Goal: Task Accomplishment & Management: Manage account settings

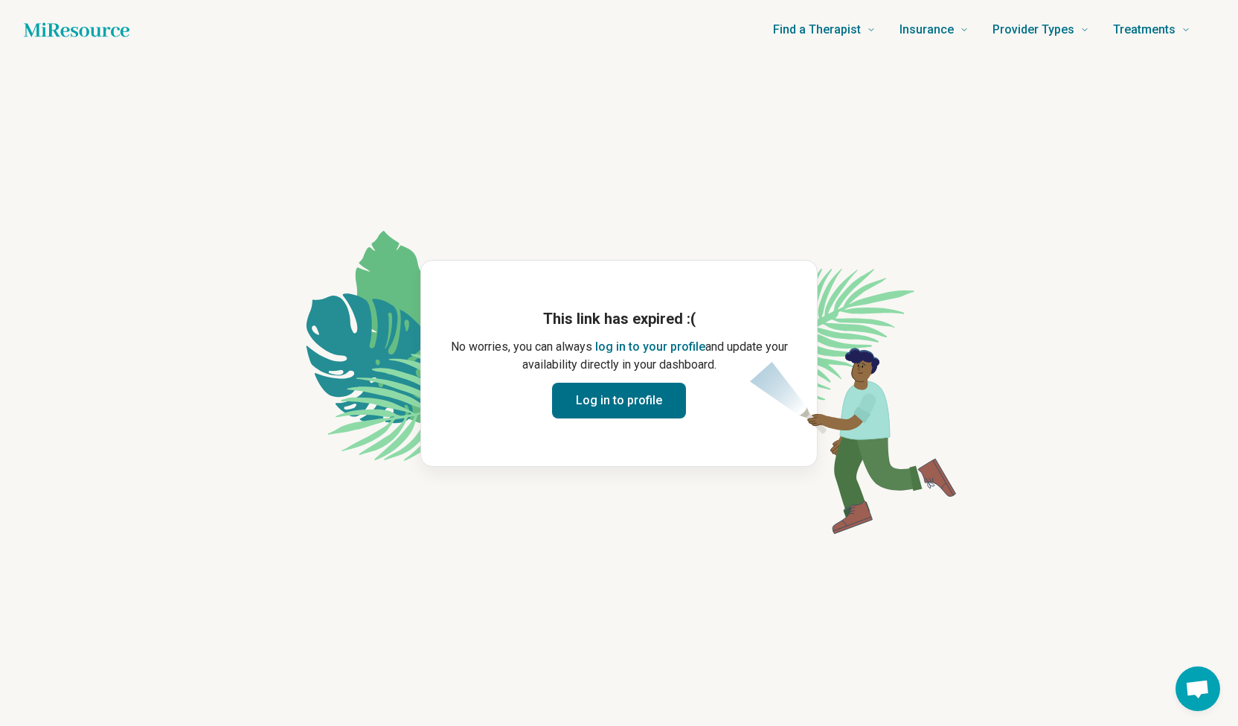
click at [586, 397] on button "Log in to profile" at bounding box center [619, 401] width 134 height 36
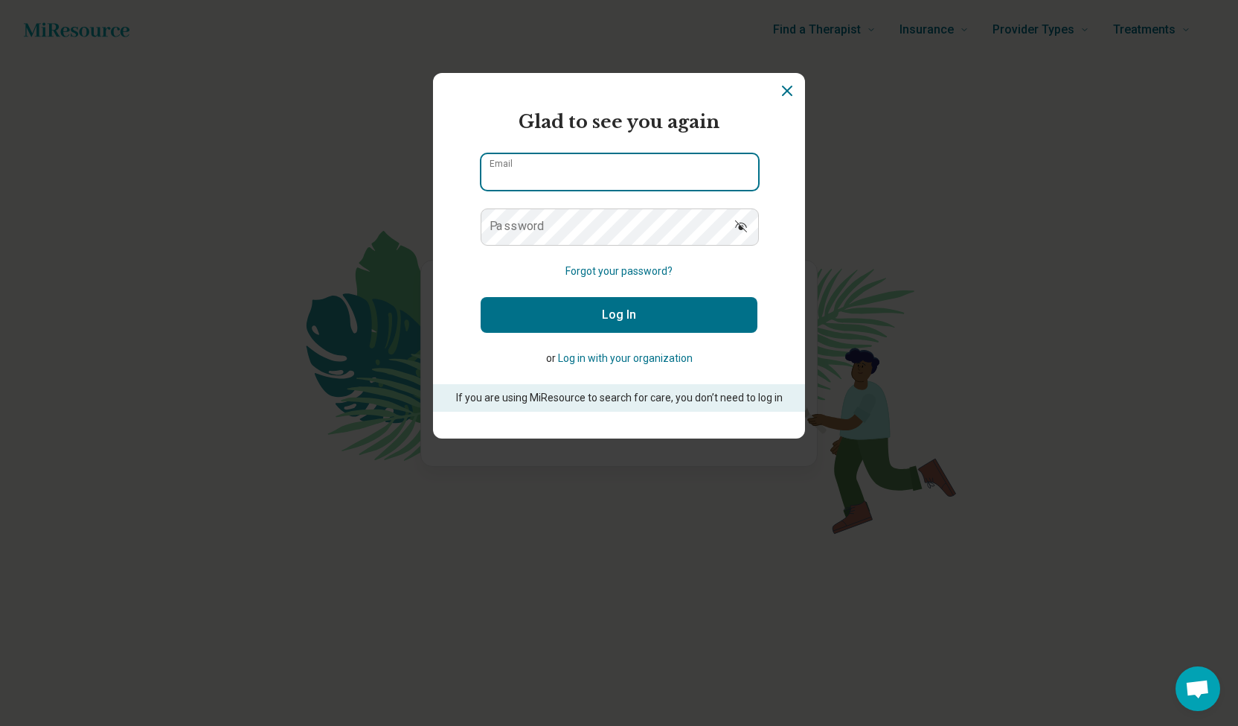
type input "**********"
click at [591, 310] on button "Log In" at bounding box center [619, 315] width 277 height 36
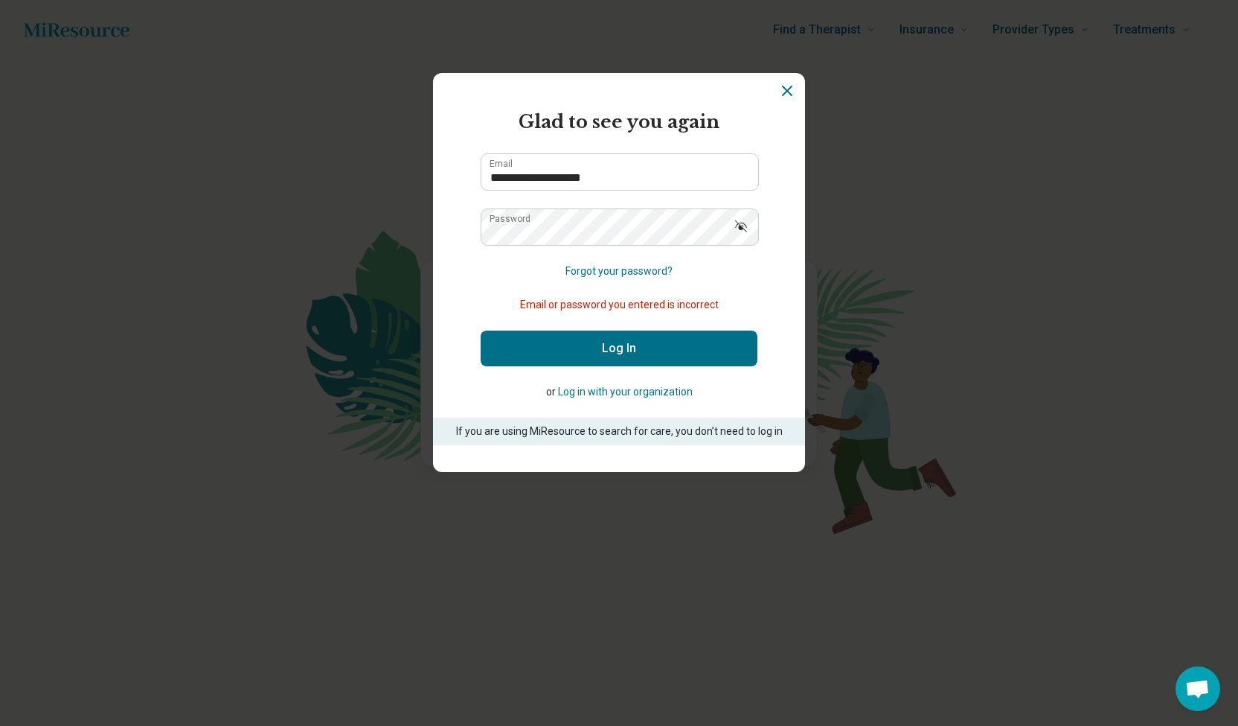
click at [749, 212] on button "Show password" at bounding box center [741, 226] width 33 height 36
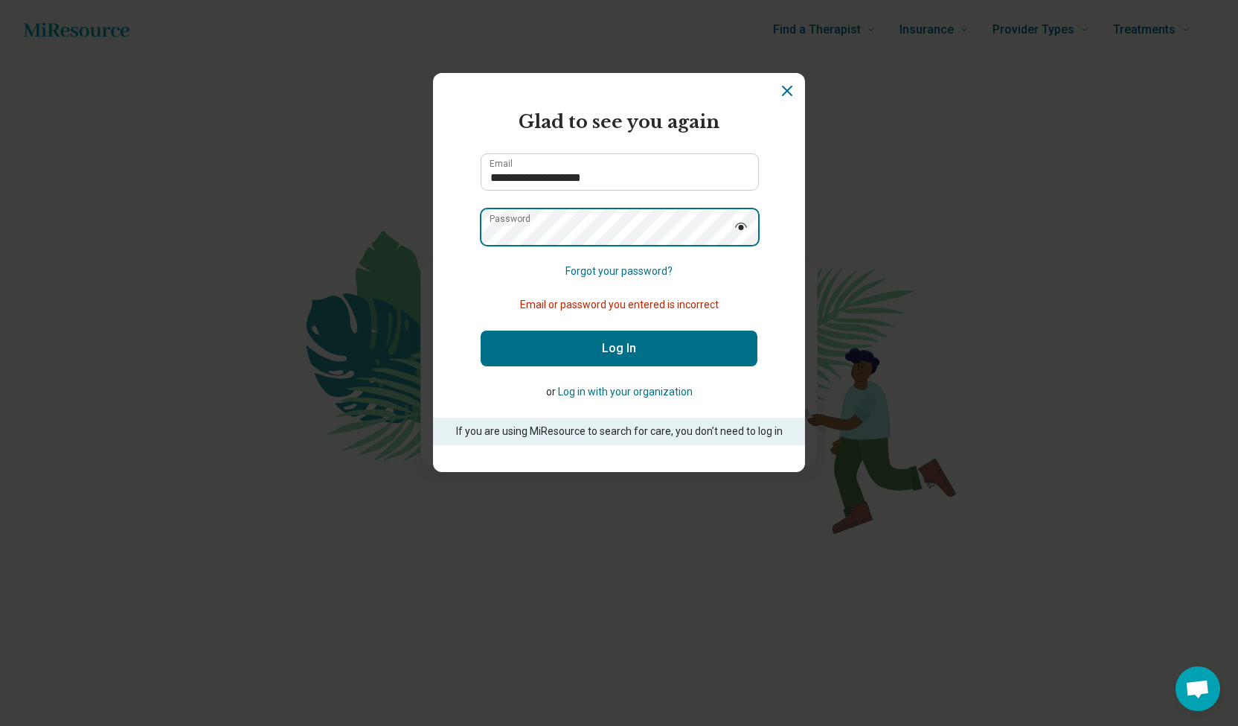
click at [251, 184] on div "**********" at bounding box center [619, 363] width 1238 height 726
click at [481, 330] on button "Log In" at bounding box center [619, 348] width 277 height 36
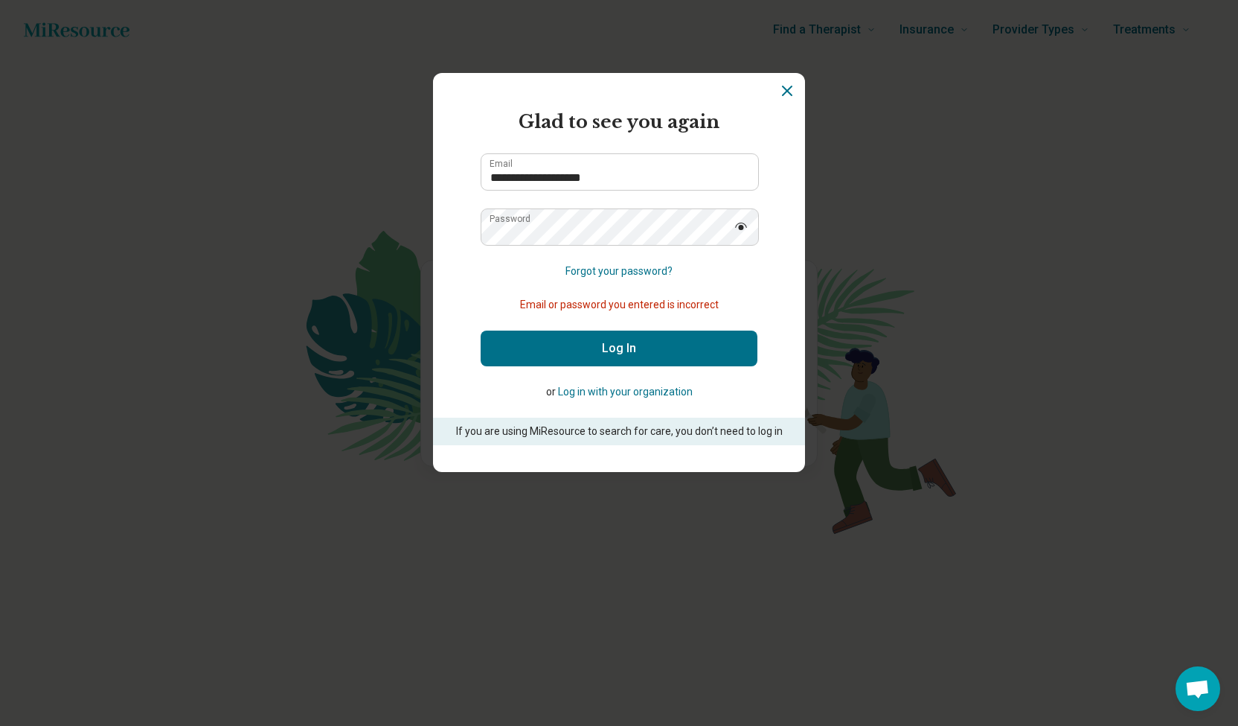
click at [476, 281] on section "**********" at bounding box center [619, 272] width 372 height 399
click at [570, 359] on button "Log In" at bounding box center [619, 348] width 277 height 36
click at [516, 348] on button "Log In" at bounding box center [619, 348] width 277 height 36
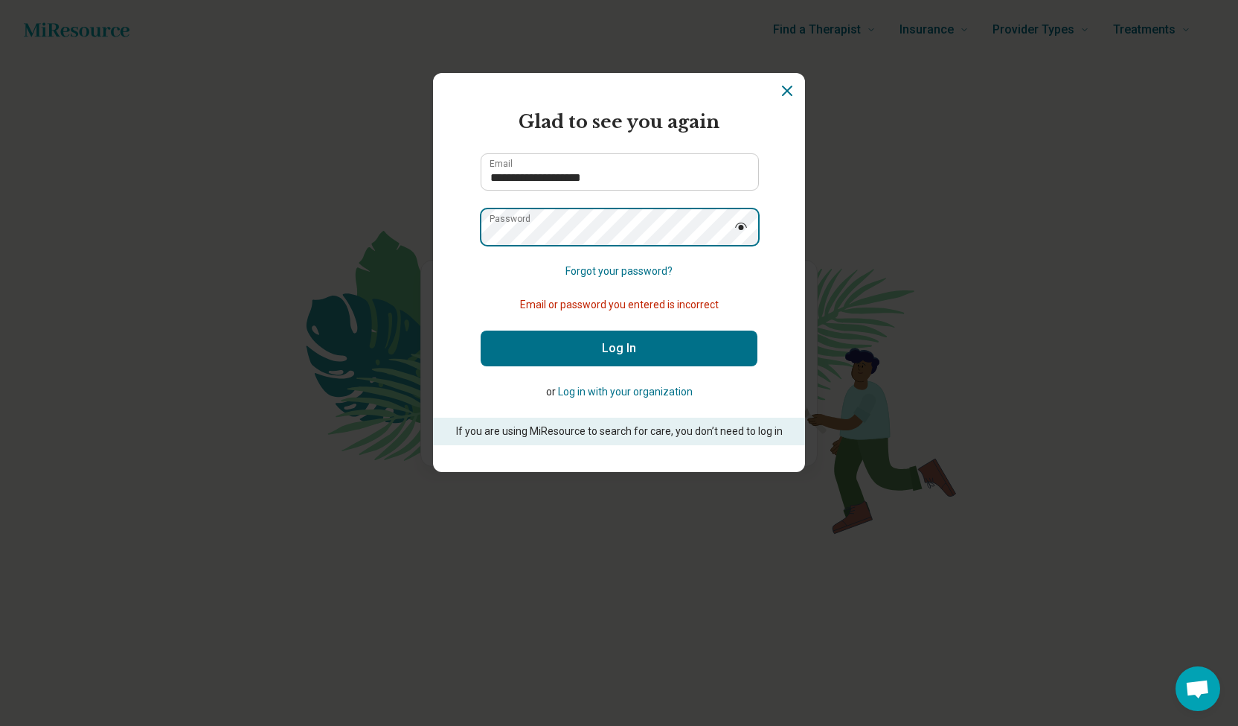
click at [354, 205] on div "**********" at bounding box center [619, 363] width 1238 height 726
click at [481, 330] on button "Log In" at bounding box center [619, 348] width 277 height 36
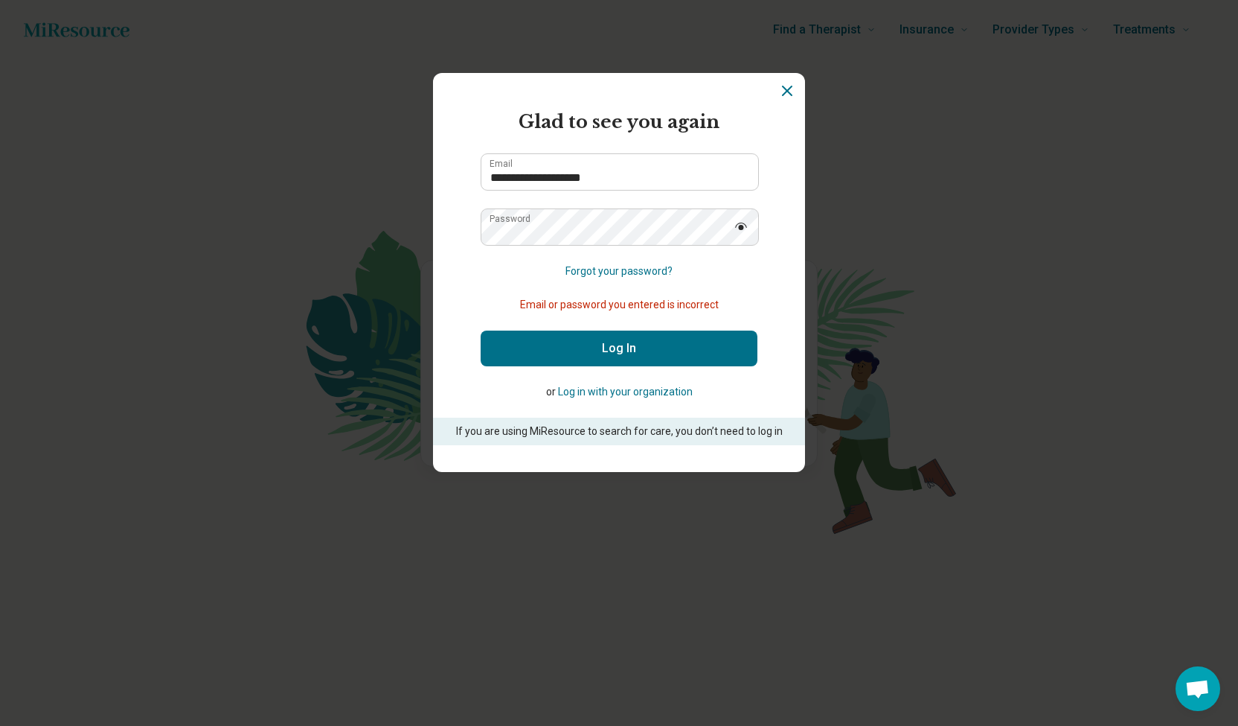
click at [475, 240] on section "**********" at bounding box center [619, 272] width 372 height 399
click at [646, 272] on button "Forgot your password?" at bounding box center [619, 271] width 107 height 16
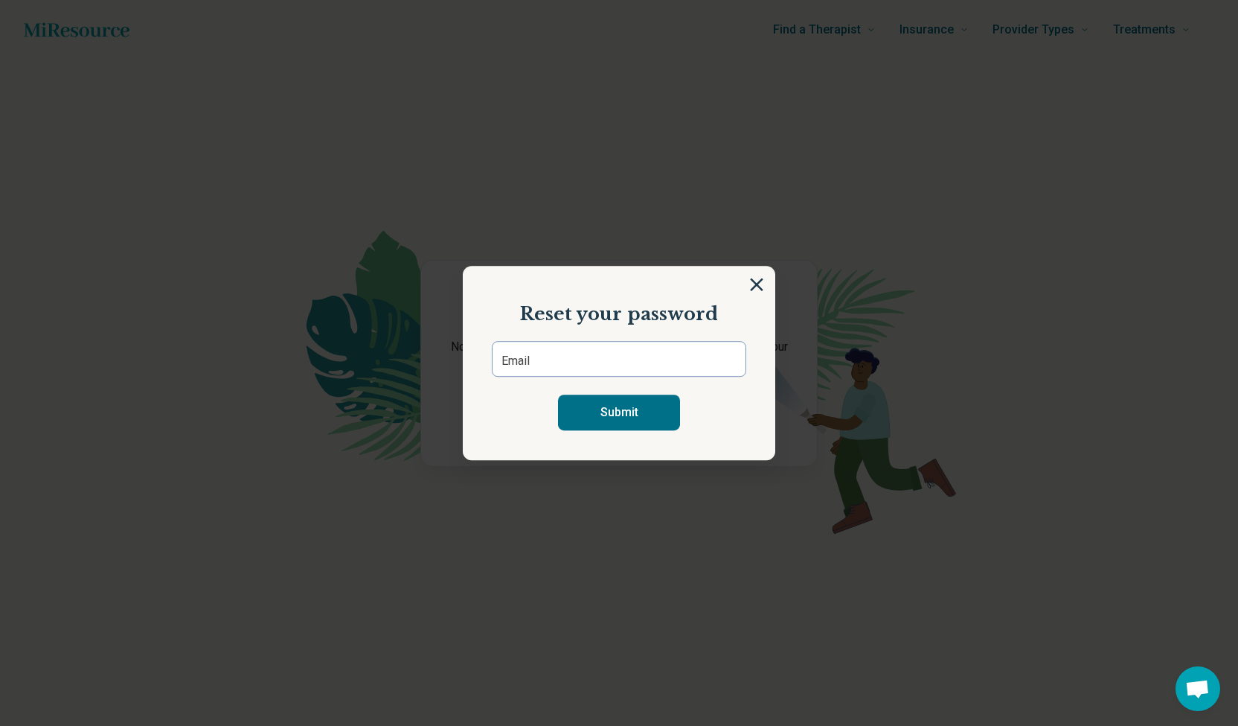
click at [673, 336] on section "Reset your password Email Submit" at bounding box center [619, 363] width 313 height 195
click at [667, 350] on input "Email" at bounding box center [619, 359] width 255 height 36
type input "**********"
click at [620, 423] on button "Submit" at bounding box center [619, 412] width 122 height 36
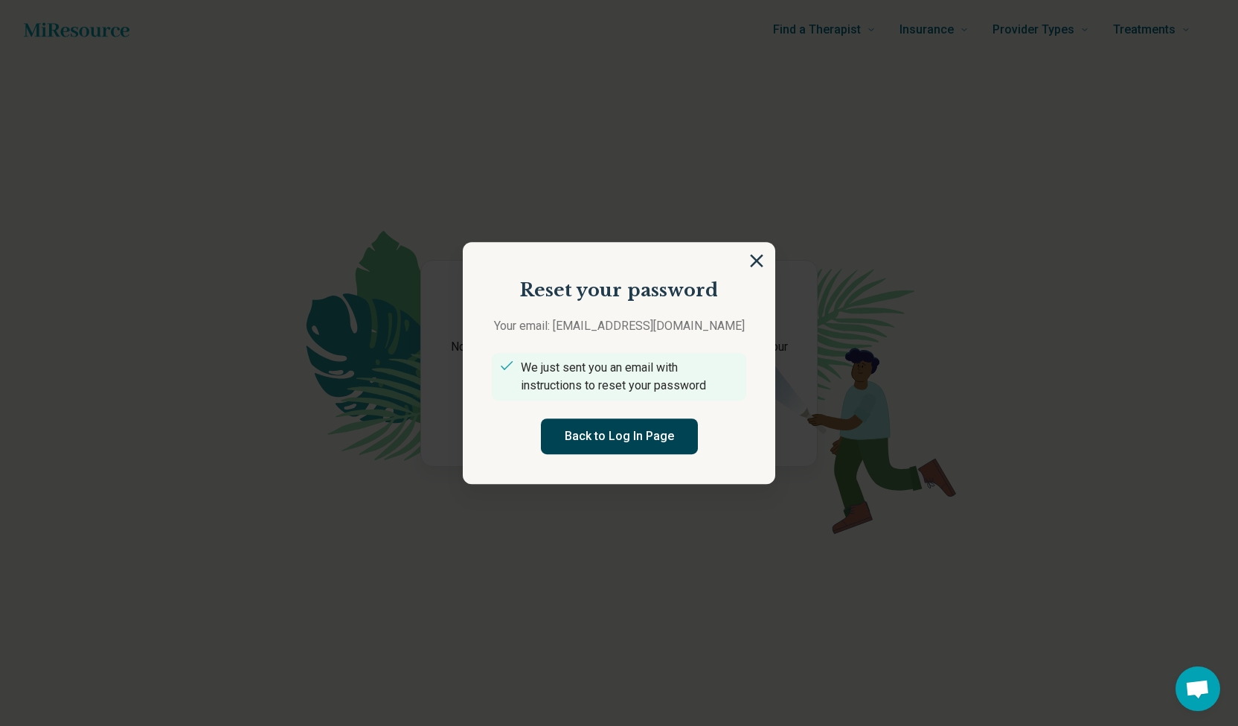
click at [600, 433] on button "Back to Log In Page" at bounding box center [619, 436] width 157 height 36
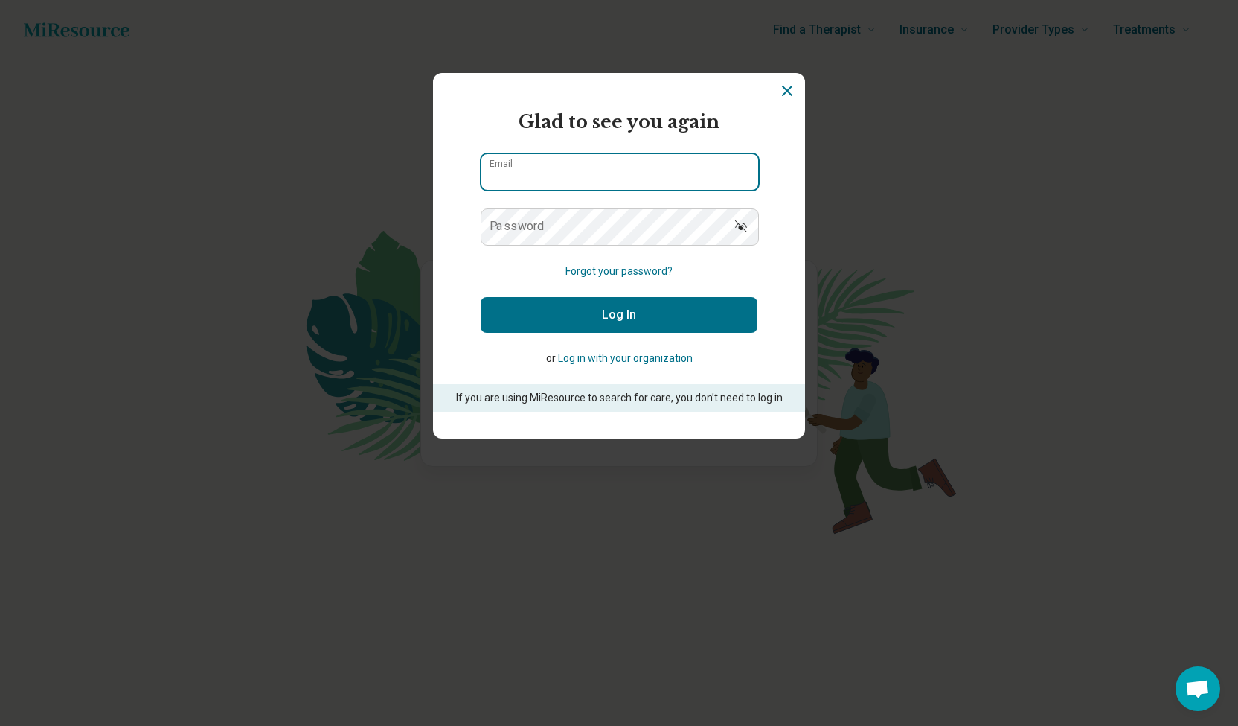
type input "**********"
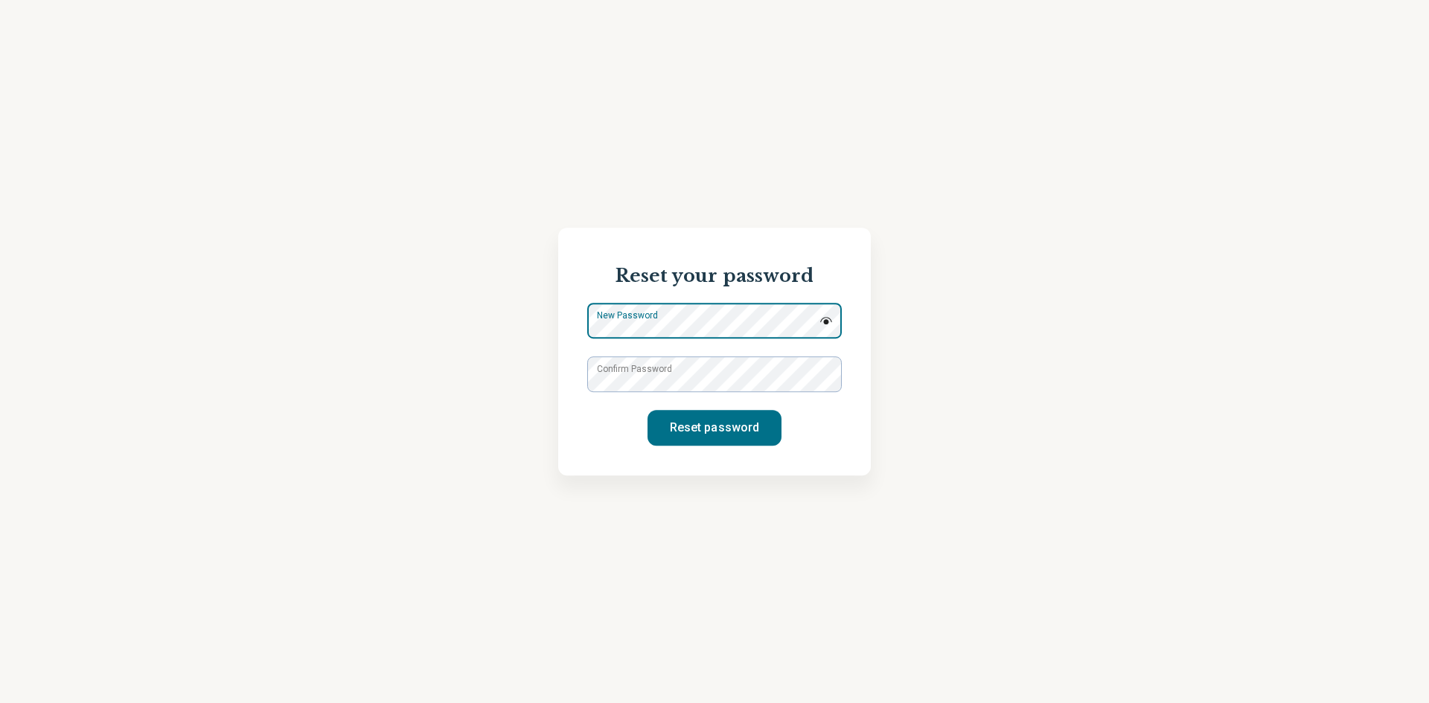
click at [726, 326] on div "New Password" at bounding box center [714, 321] width 255 height 36
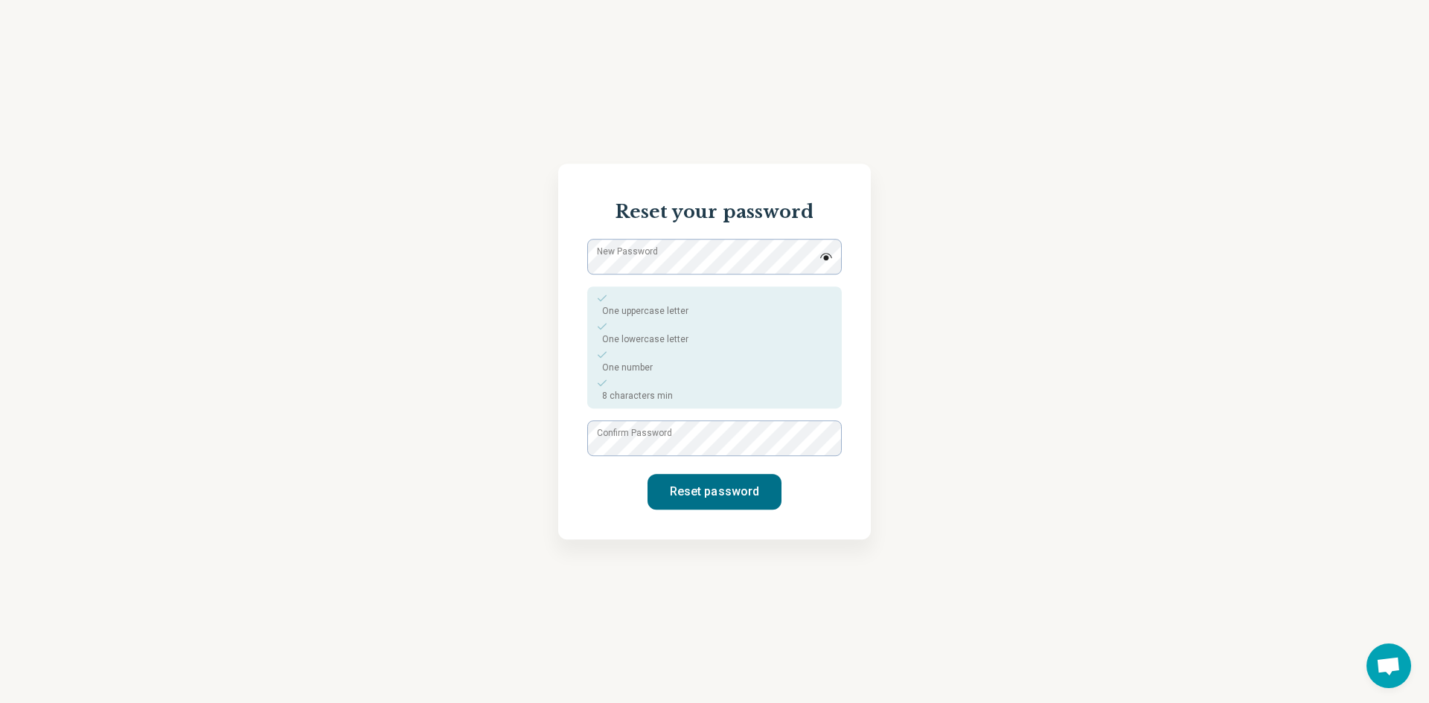
click at [624, 257] on label "New Password" at bounding box center [627, 251] width 61 height 13
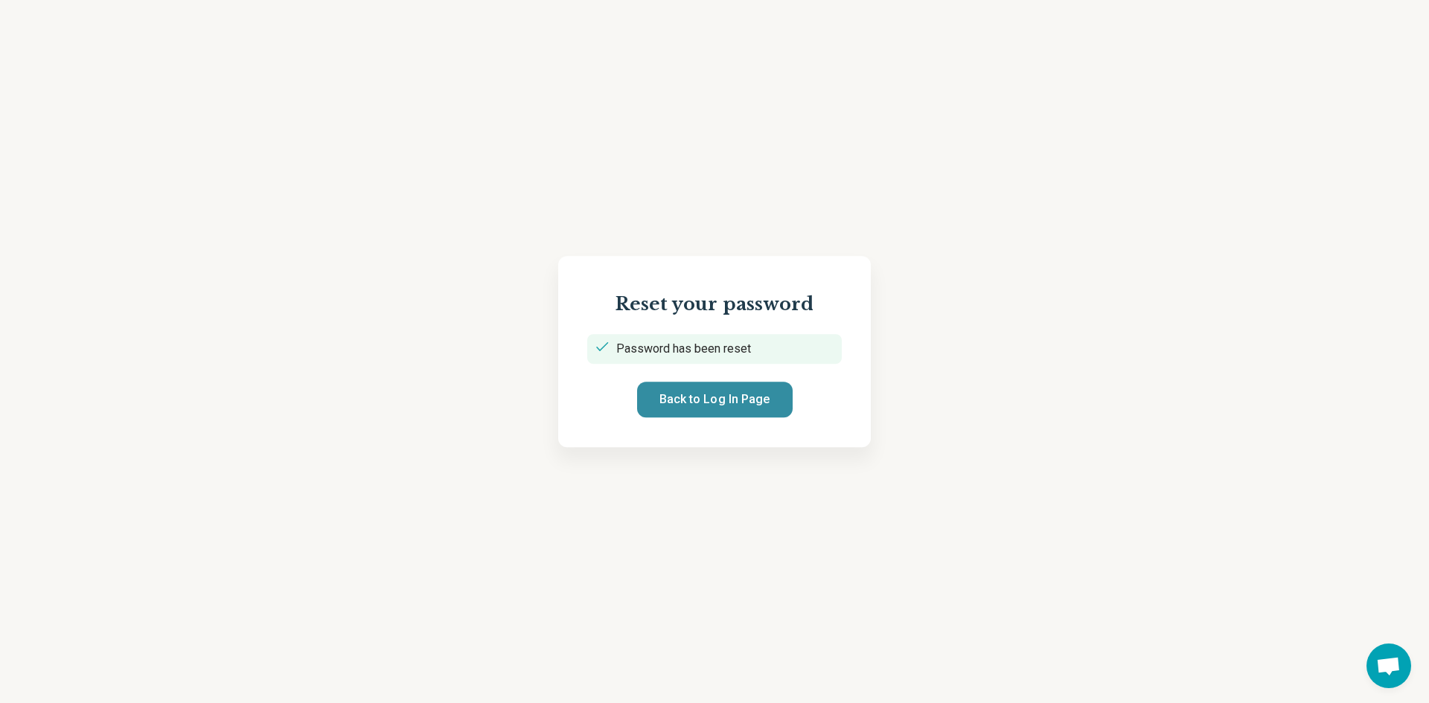
click at [744, 397] on button "Back to Log In Page" at bounding box center [715, 400] width 156 height 36
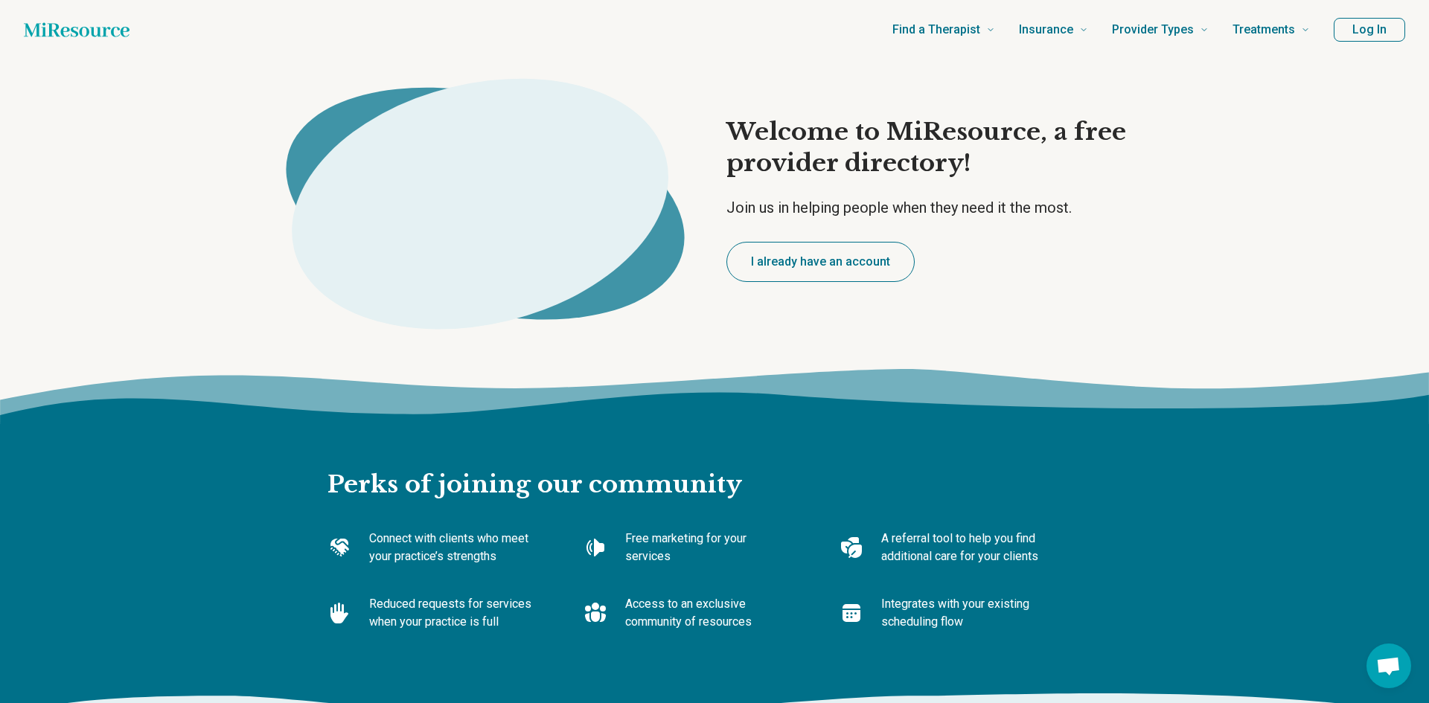
type textarea "*"
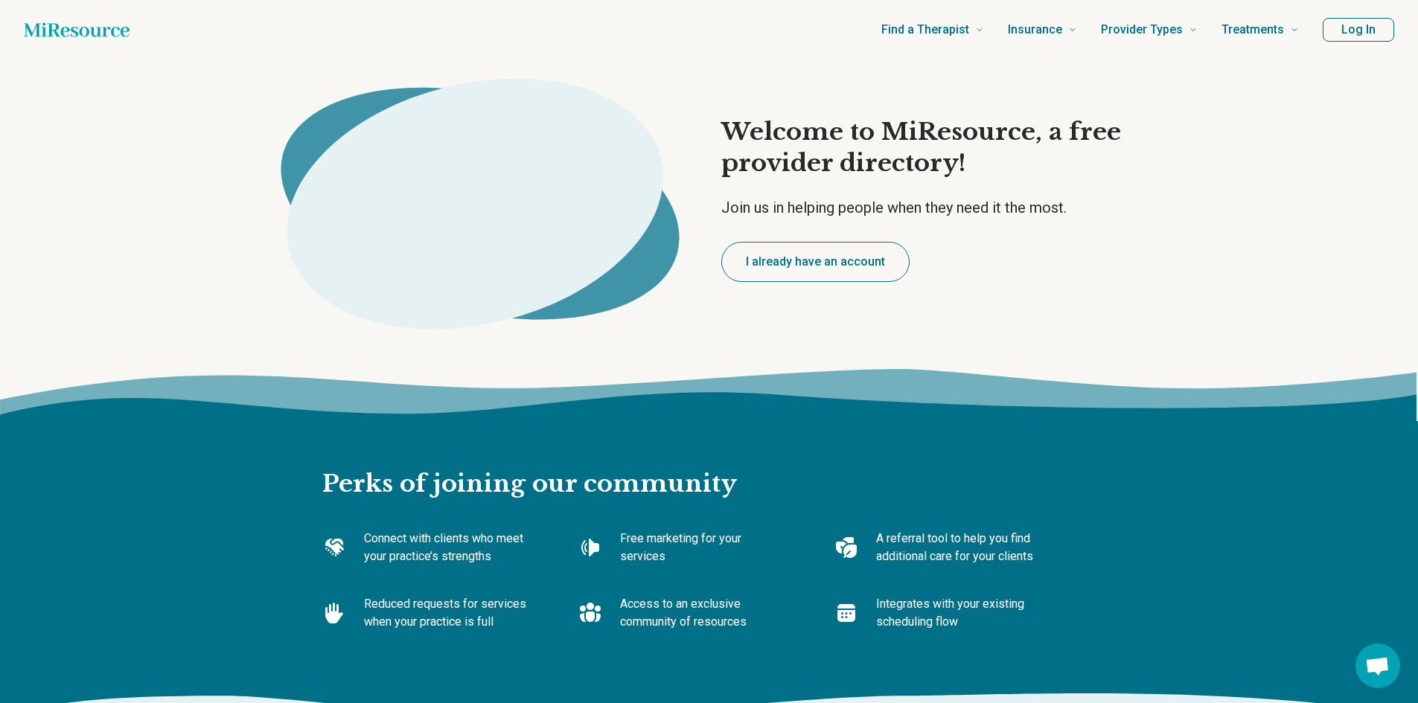
click at [834, 319] on div "Welcome to MiResource, a free provider directory! Join us in helping people whe…" at bounding box center [709, 200] width 1418 height 280
click at [1358, 31] on button "Log In" at bounding box center [1358, 30] width 71 height 24
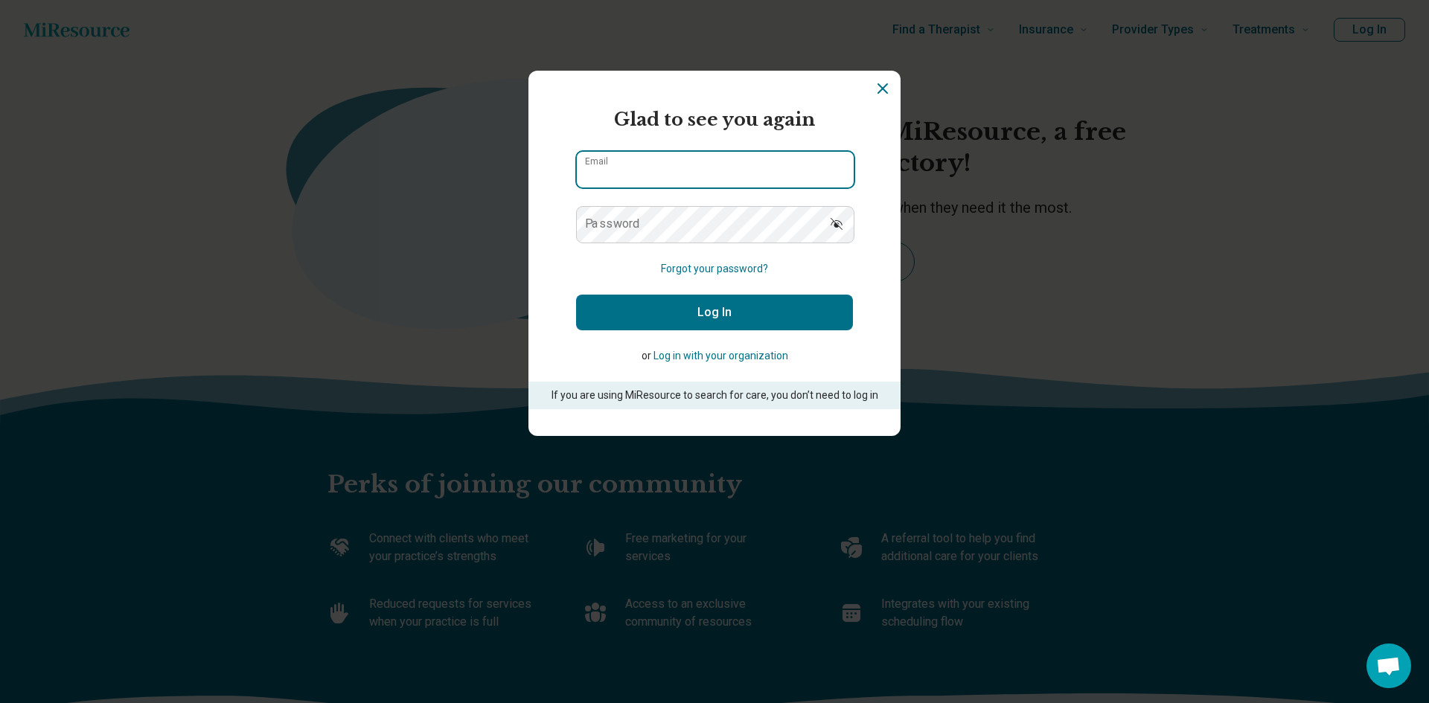
type input "**********"
click at [837, 216] on button "Show password" at bounding box center [836, 224] width 33 height 36
click at [744, 313] on button "Log In" at bounding box center [714, 313] width 277 height 36
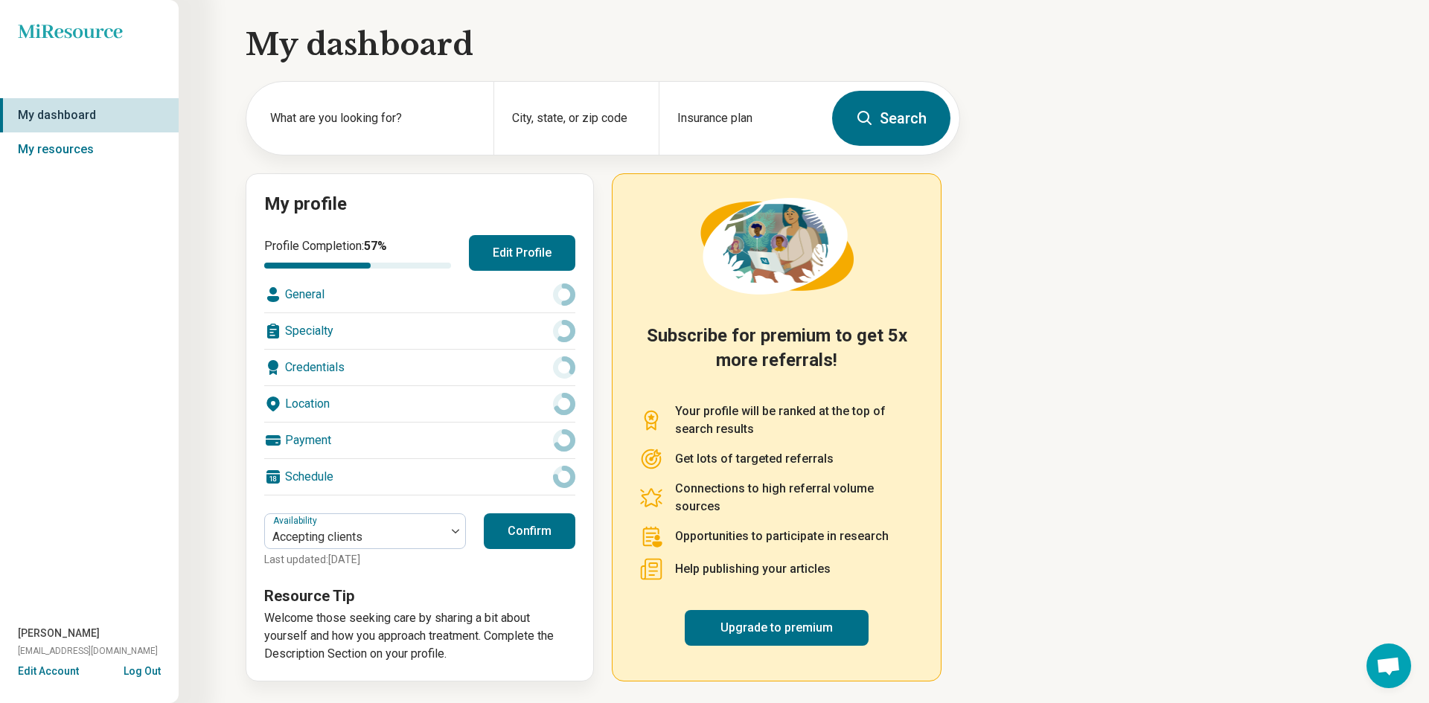
click at [45, 673] on button "Edit Account" at bounding box center [48, 672] width 61 height 16
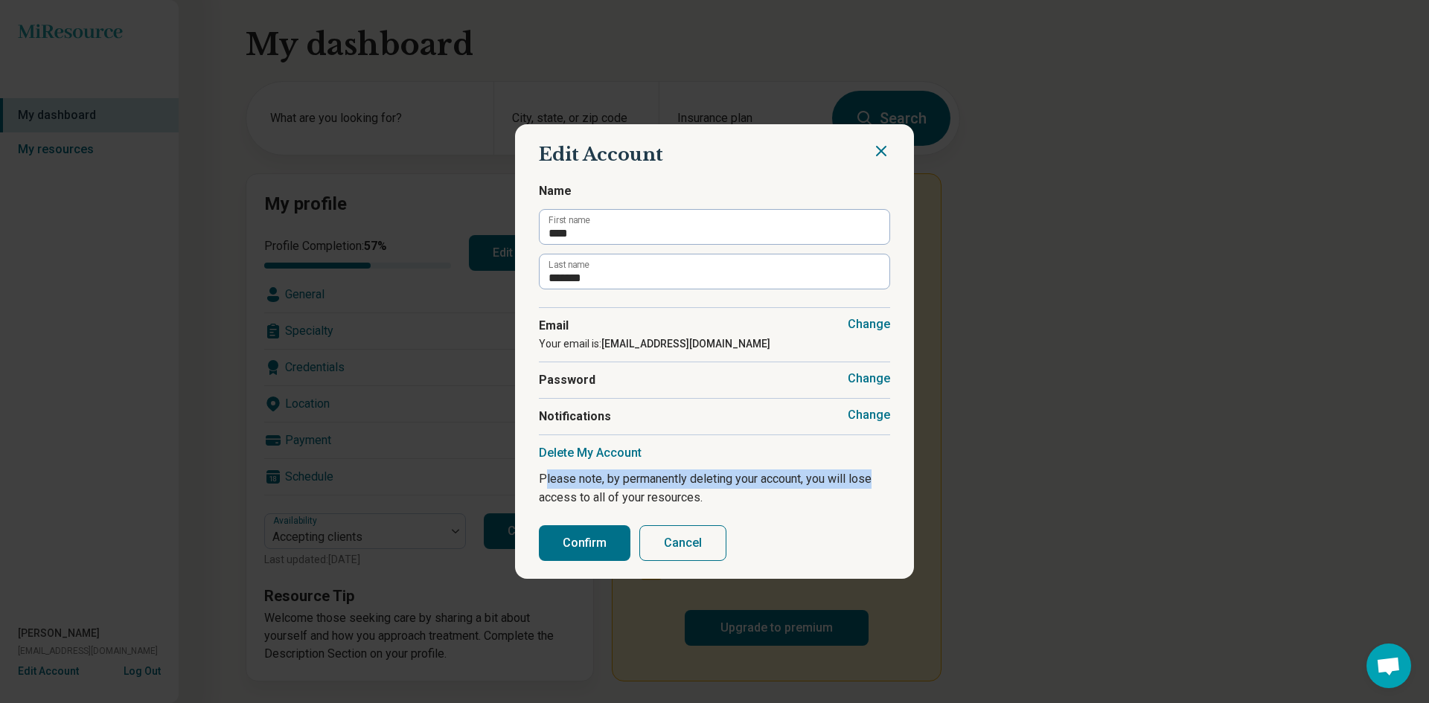
drag, startPoint x: 544, startPoint y: 482, endPoint x: 877, endPoint y: 478, distance: 333.4
click at [877, 478] on p "Please note, by permanently deleting your account, you will lose access to all …" at bounding box center [714, 489] width 351 height 38
click at [866, 499] on p "Please note, by permanently deleting your account, you will lose access to all …" at bounding box center [714, 489] width 351 height 38
drag, startPoint x: 898, startPoint y: 415, endPoint x: 887, endPoint y: 417, distance: 11.4
click at [899, 415] on section "Edit Account Name **** First name ******* Last name Change Email Your email is:…" at bounding box center [714, 351] width 399 height 455
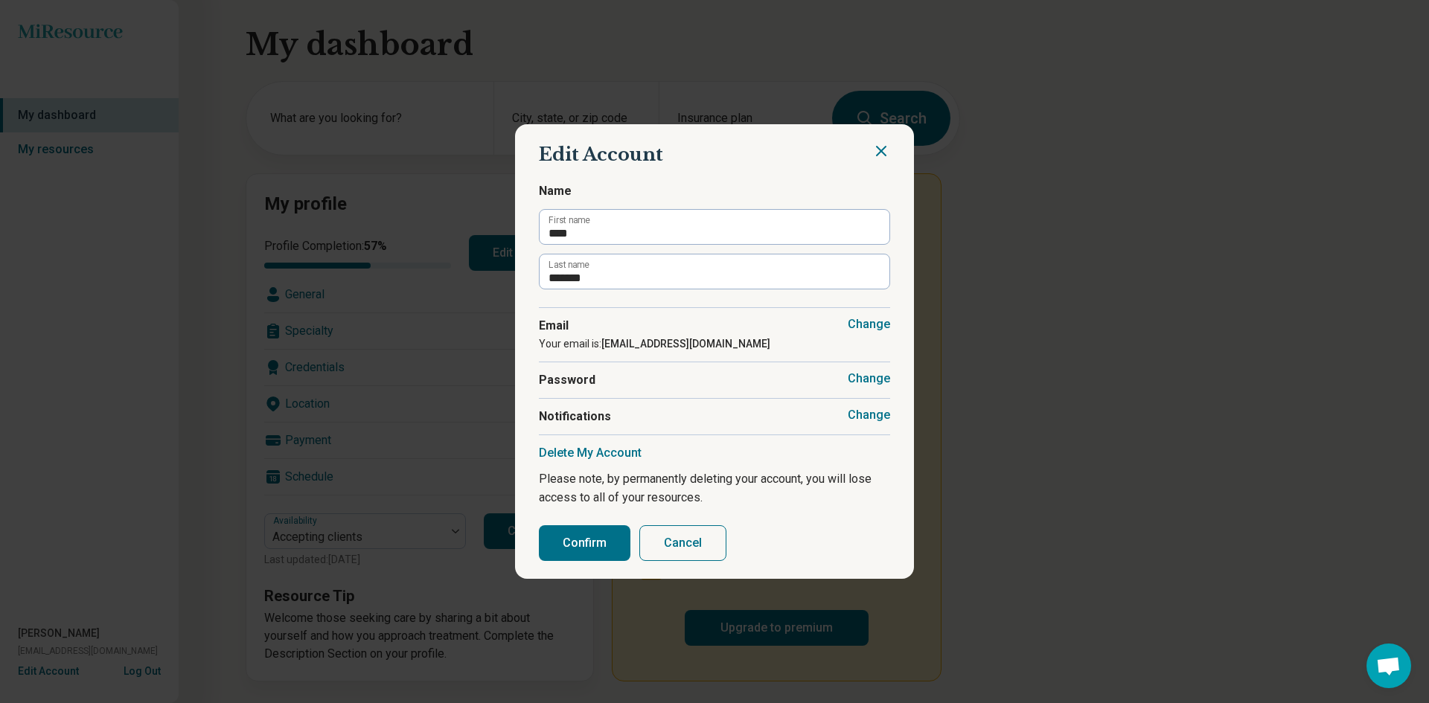
click at [883, 418] on button "Change" at bounding box center [869, 415] width 42 height 15
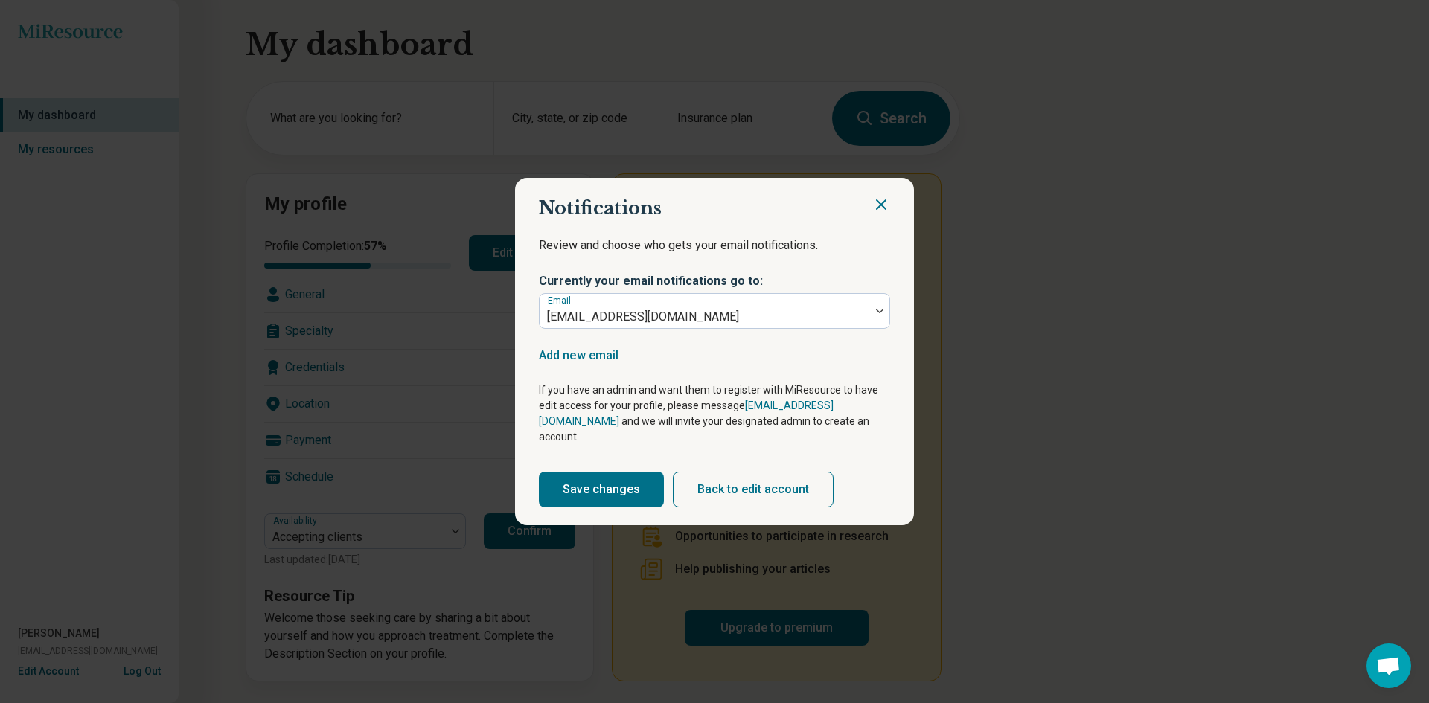
click at [869, 211] on h2 "Notifications" at bounding box center [714, 208] width 351 height 25
click at [878, 211] on icon "Close" at bounding box center [881, 205] width 18 height 18
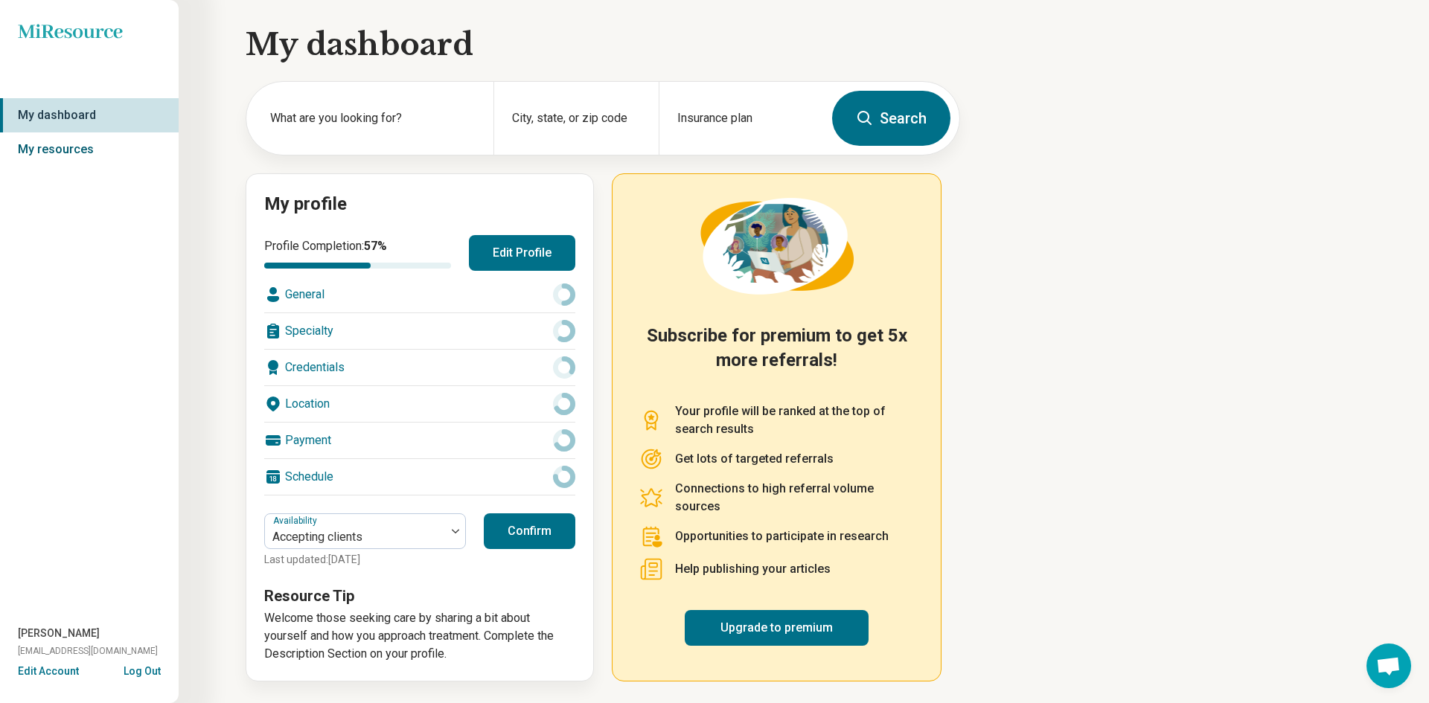
click at [77, 148] on link "My resources" at bounding box center [89, 149] width 179 height 34
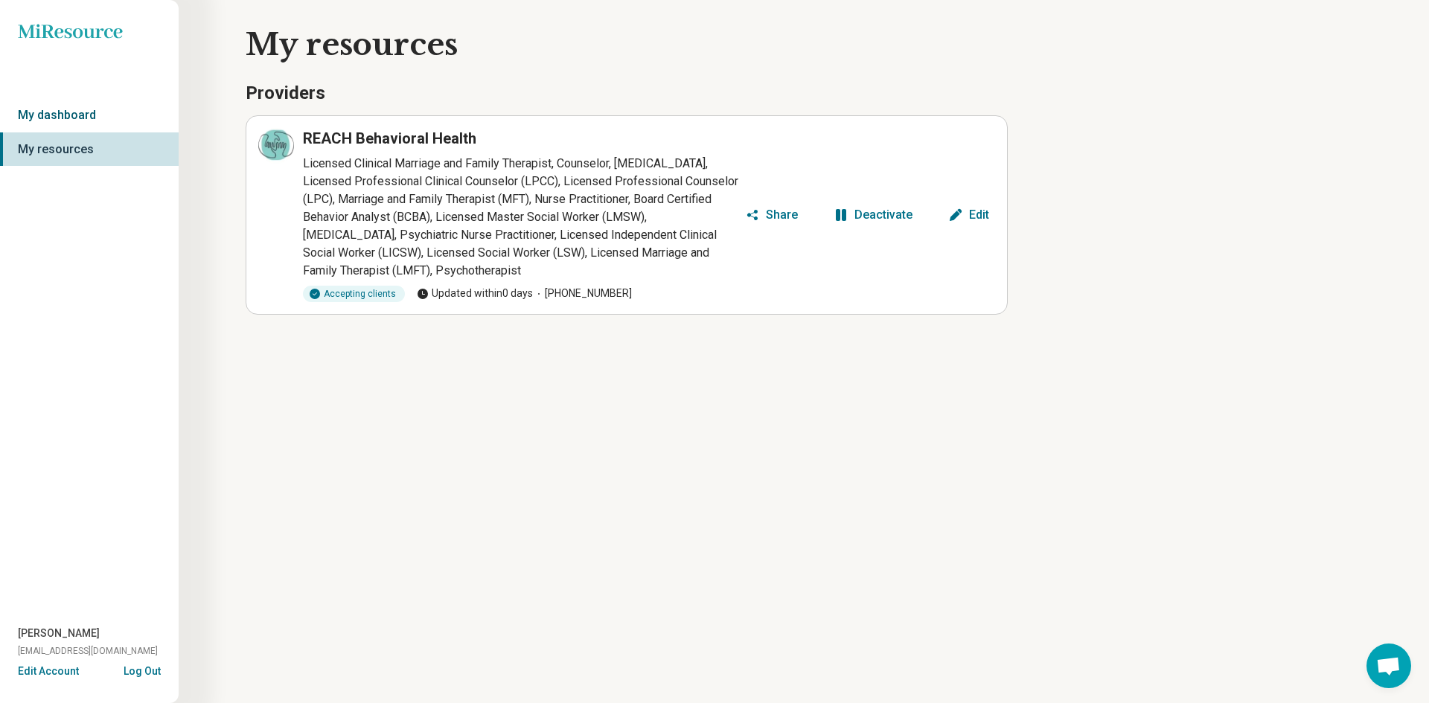
click at [65, 110] on link "My dashboard" at bounding box center [89, 115] width 179 height 34
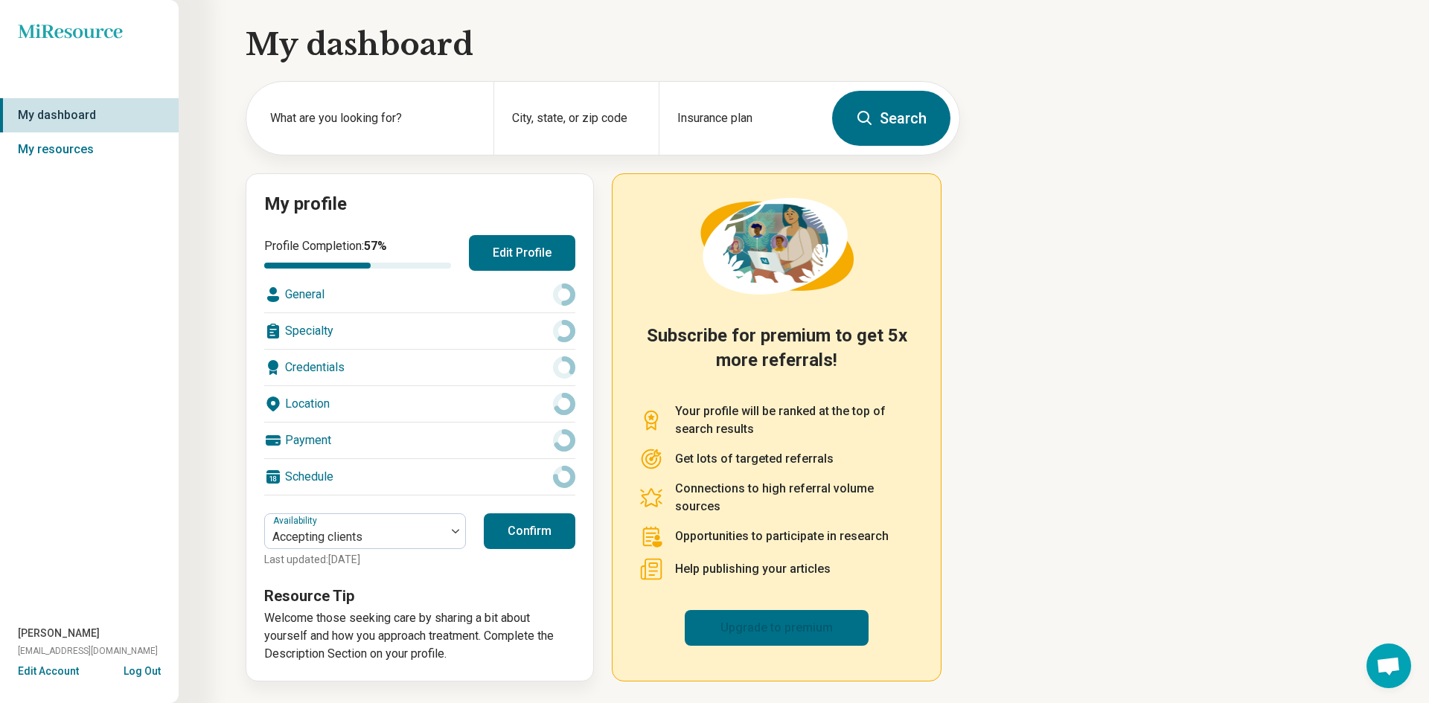
click at [751, 610] on link "Upgrade to premium" at bounding box center [777, 628] width 184 height 36
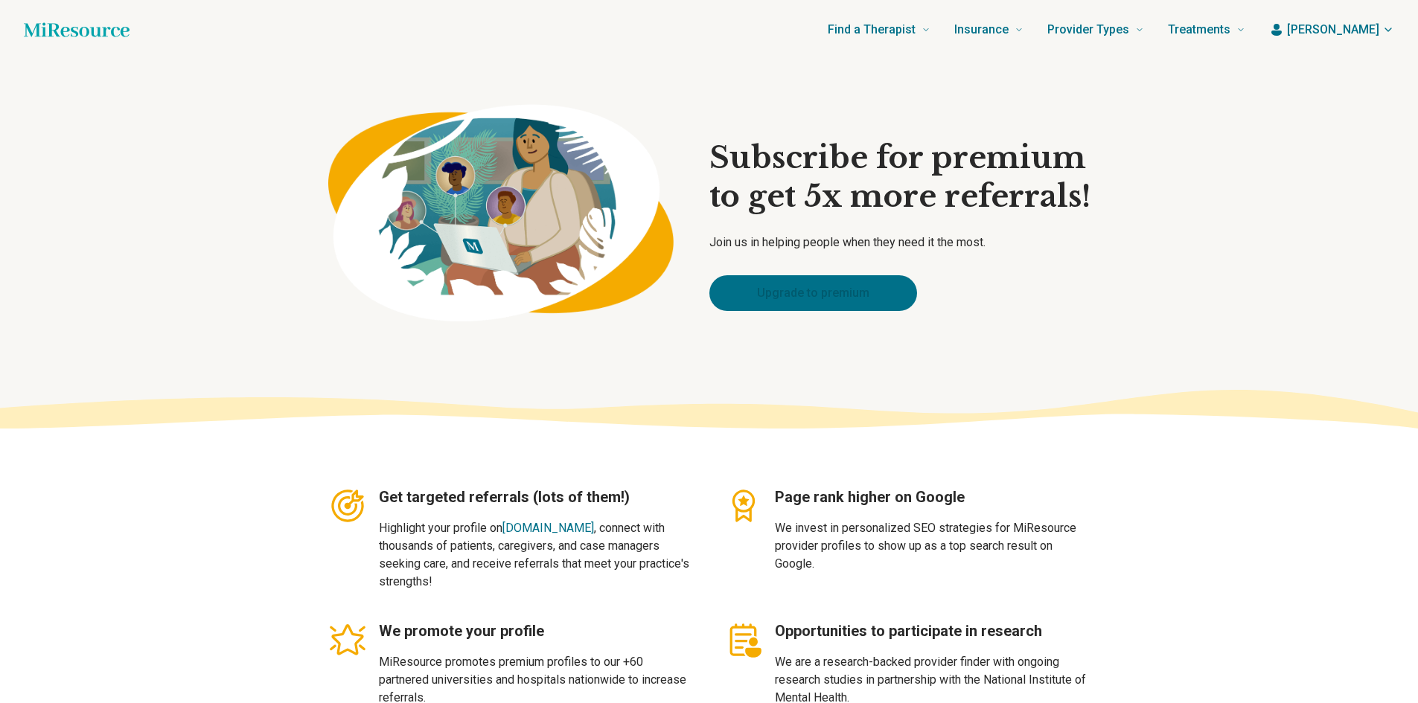
click at [852, 310] on div "Subscribe for premium to get 5x more referrals! Join us in helping people when …" at bounding box center [709, 224] width 762 height 241
click at [851, 285] on link "Upgrade to premium" at bounding box center [813, 293] width 208 height 36
click at [1284, 28] on icon "button" at bounding box center [1276, 29] width 15 height 15
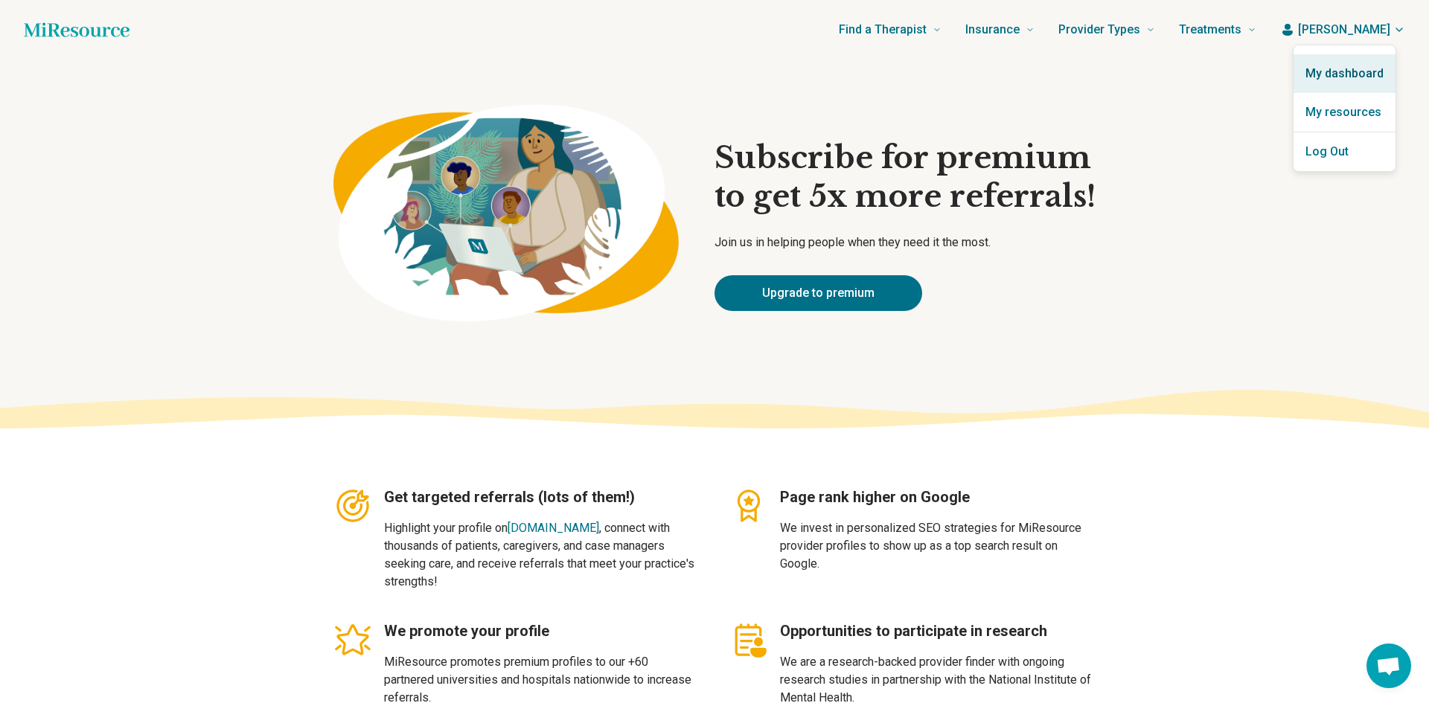
click at [1343, 70] on link "My dashboard" at bounding box center [1345, 73] width 102 height 39
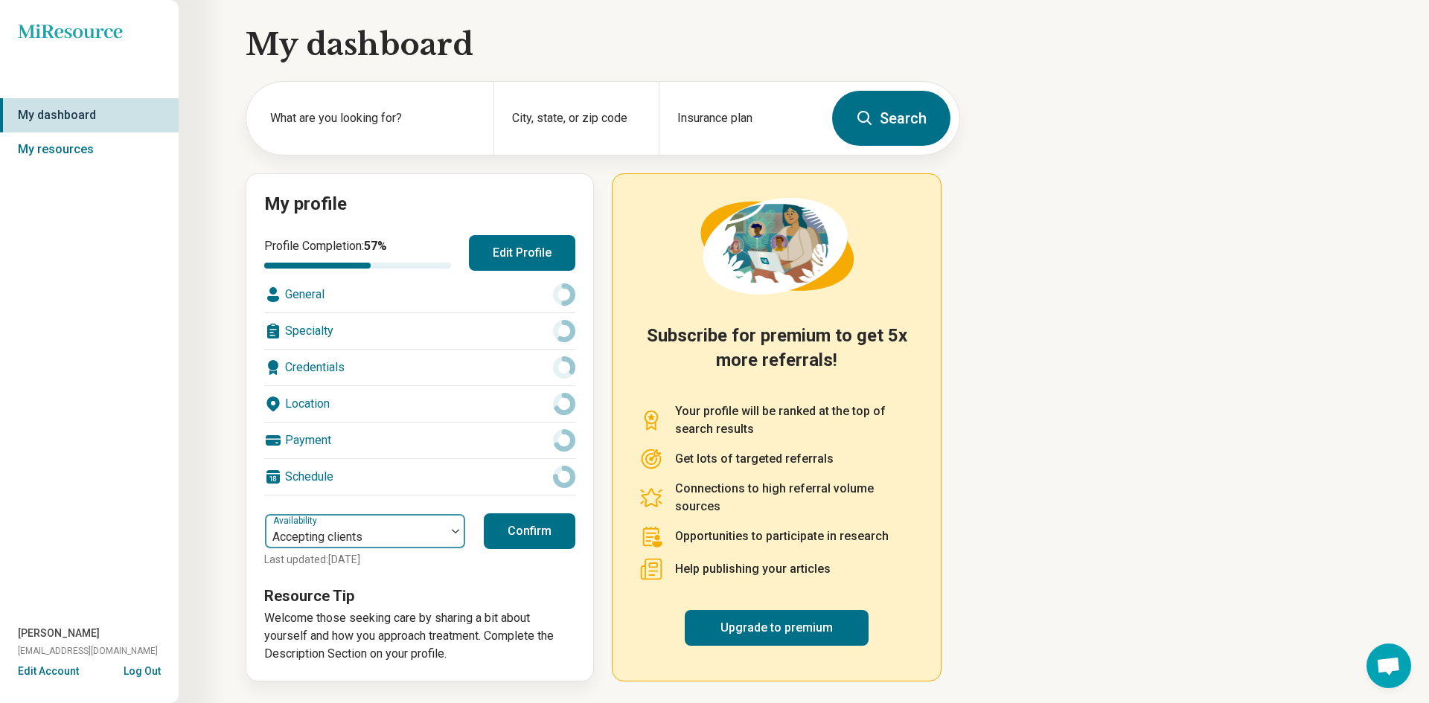
click at [310, 539] on div at bounding box center [355, 537] width 169 height 21
click at [533, 515] on button "Confirm" at bounding box center [530, 532] width 92 height 36
click at [60, 661] on div "[PERSON_NAME] [EMAIL_ADDRESS][DOMAIN_NAME]" at bounding box center [89, 645] width 179 height 38
click at [63, 672] on button "Edit Account" at bounding box center [48, 672] width 61 height 16
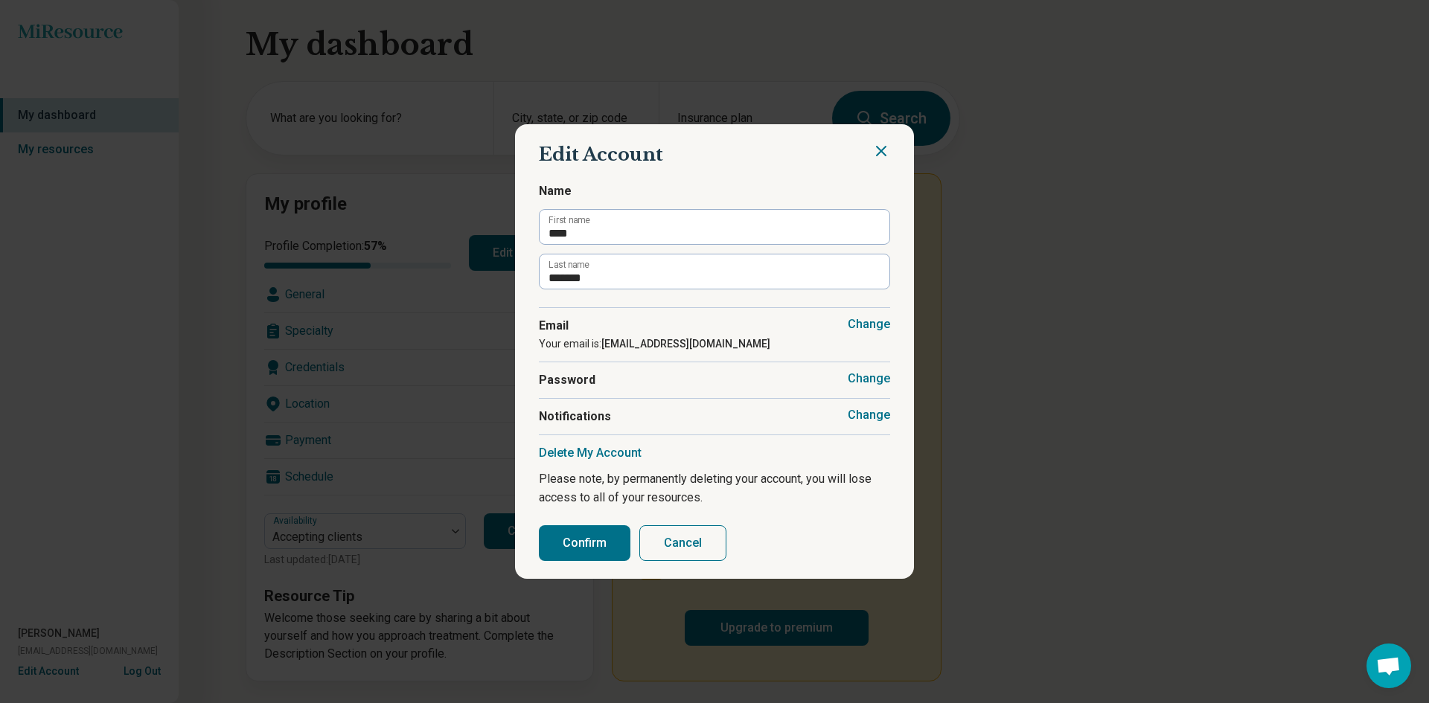
click at [875, 147] on icon "Close" at bounding box center [881, 151] width 18 height 18
